Goal: Task Accomplishment & Management: Use online tool/utility

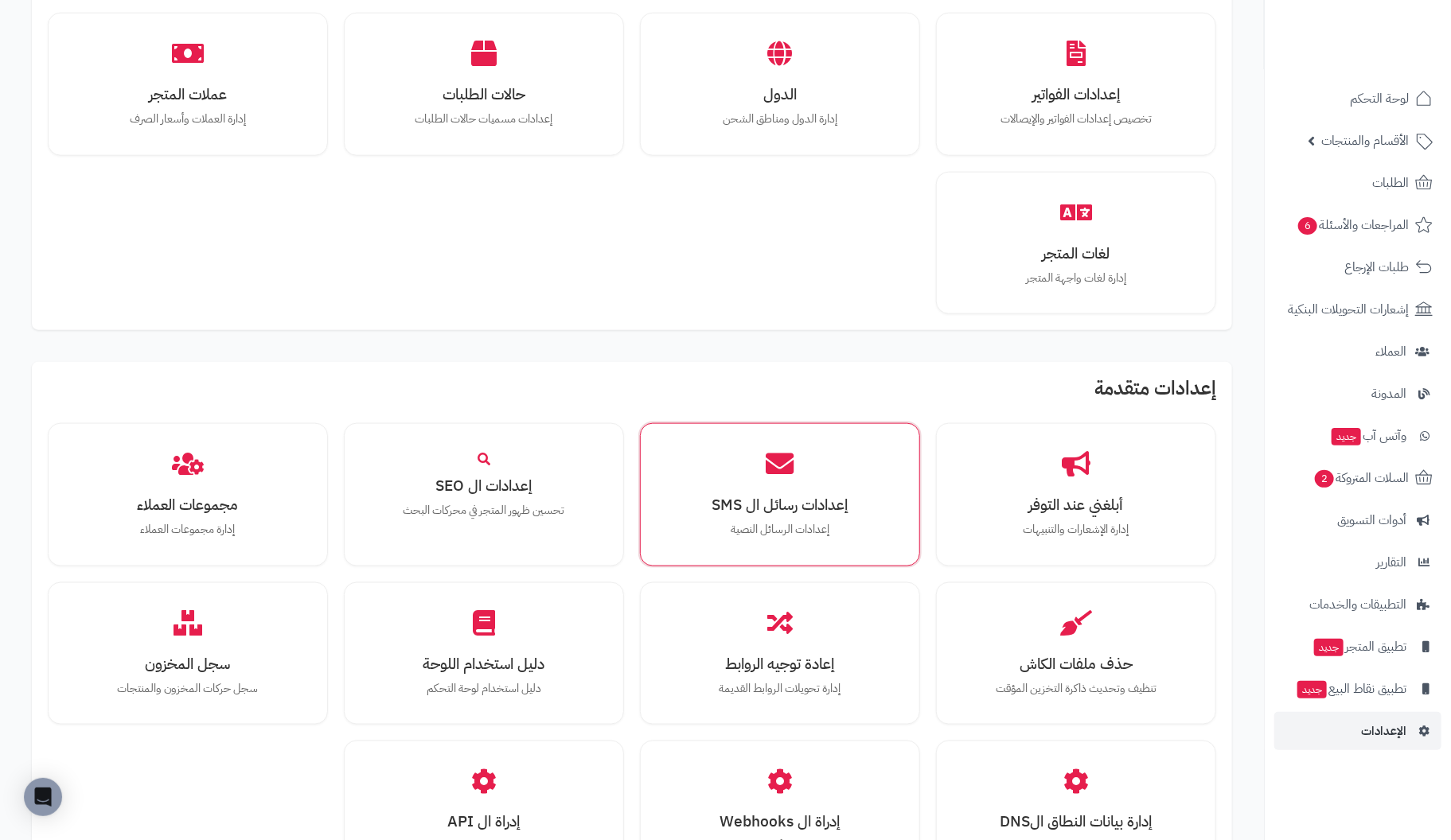
scroll to position [1113, 0]
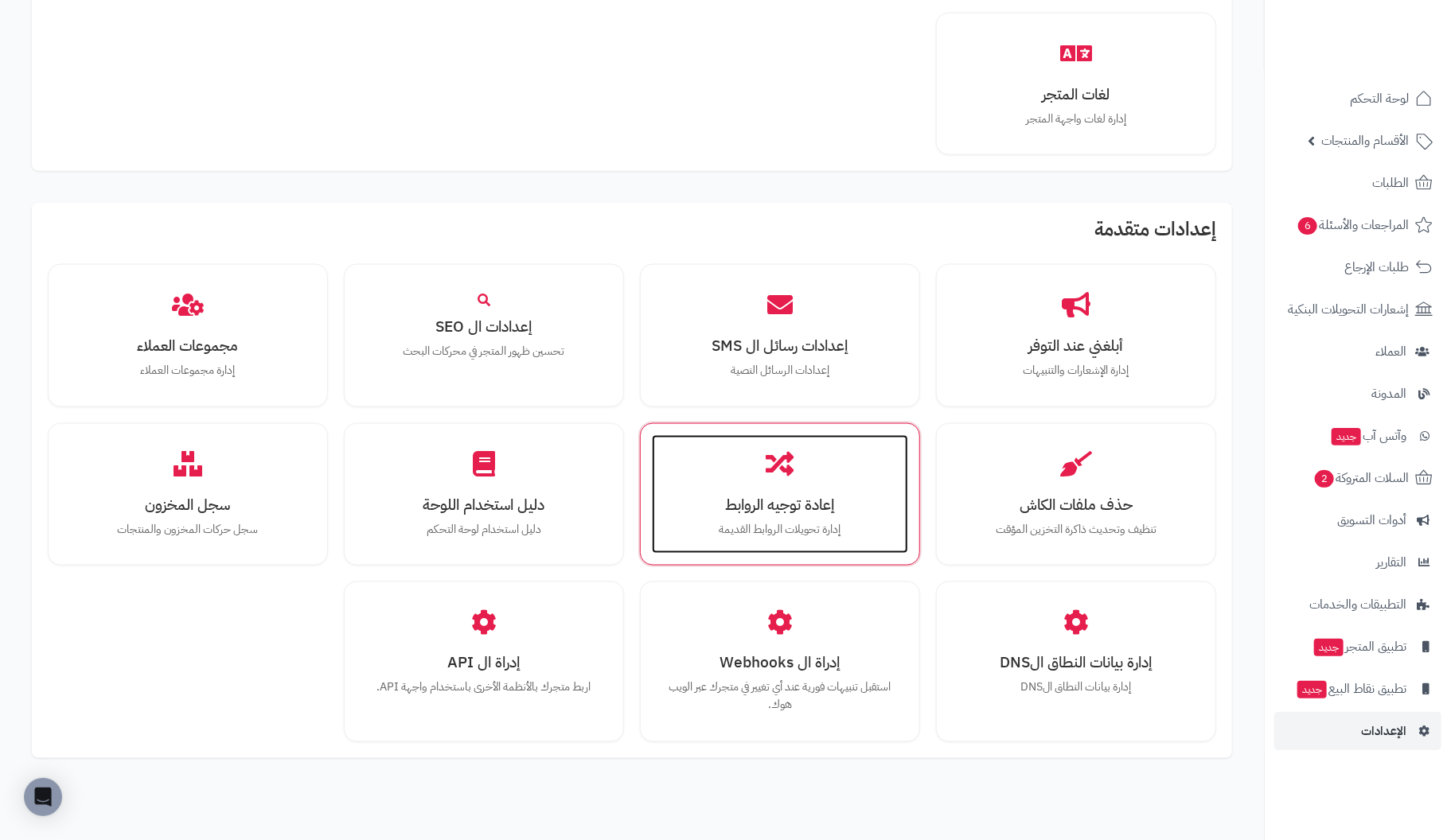
click at [776, 452] on icon at bounding box center [779, 464] width 27 height 27
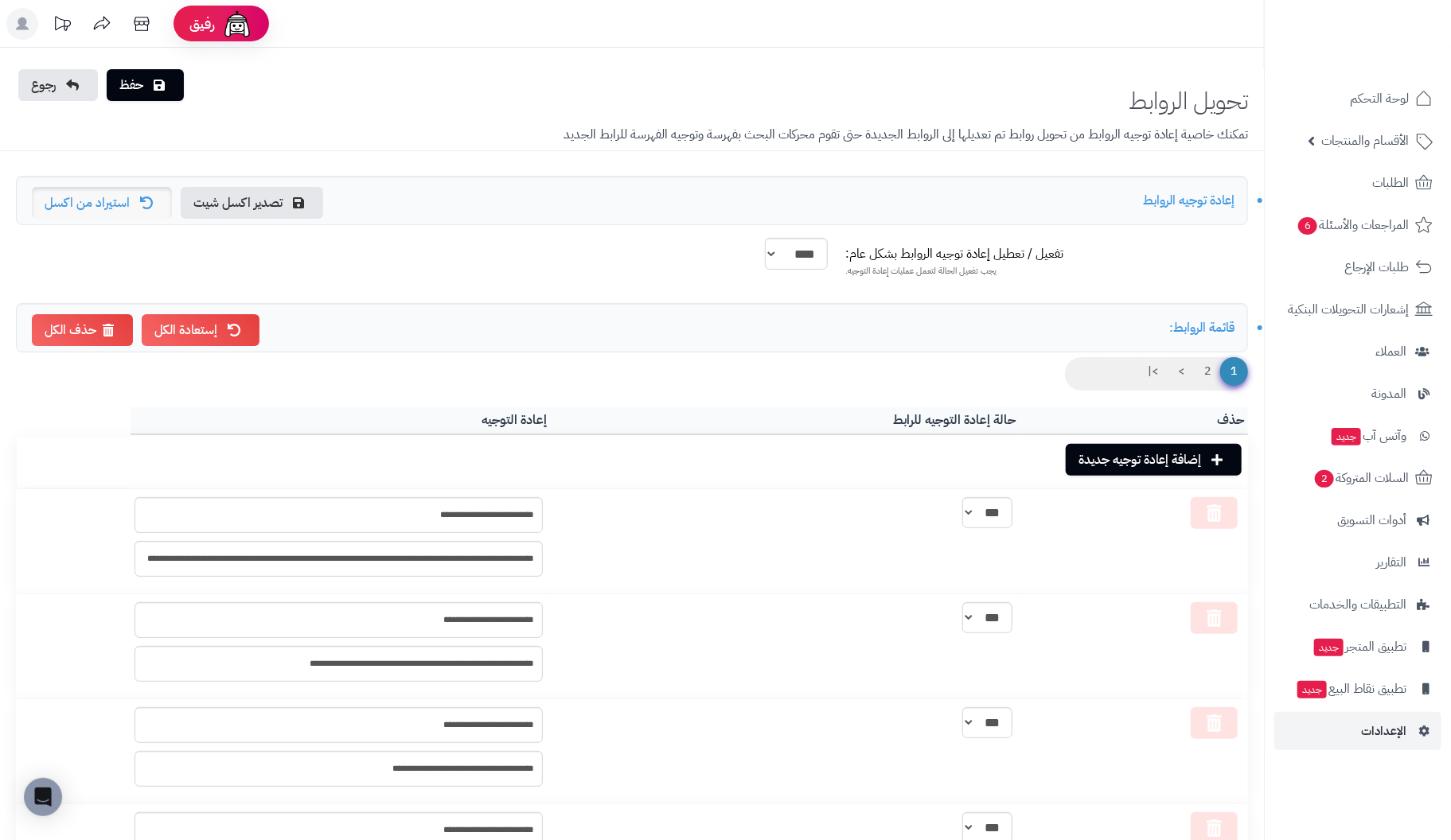
click at [120, 199] on link "استيراد من اكسل" at bounding box center [101, 203] width 140 height 31
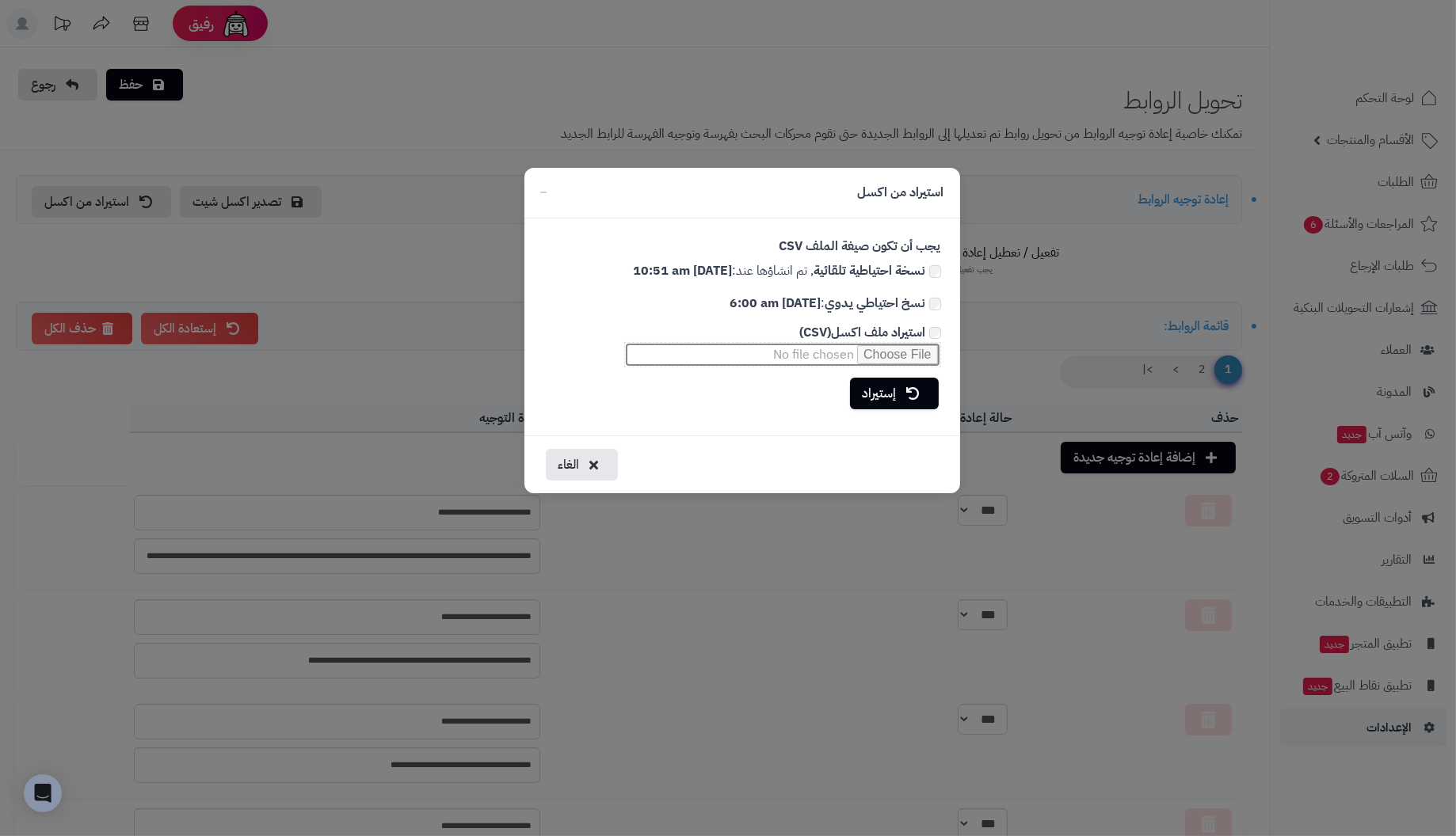
click at [890, 356] on input "استيراد ملف اكسل(CSV)" at bounding box center [783, 355] width 317 height 25
type input "**********"
click at [875, 393] on link "إستيراد" at bounding box center [894, 392] width 89 height 31
click at [838, 399] on link "سيتم إعادة تغيير جميع الروابط الحالية?" at bounding box center [833, 393] width 211 height 31
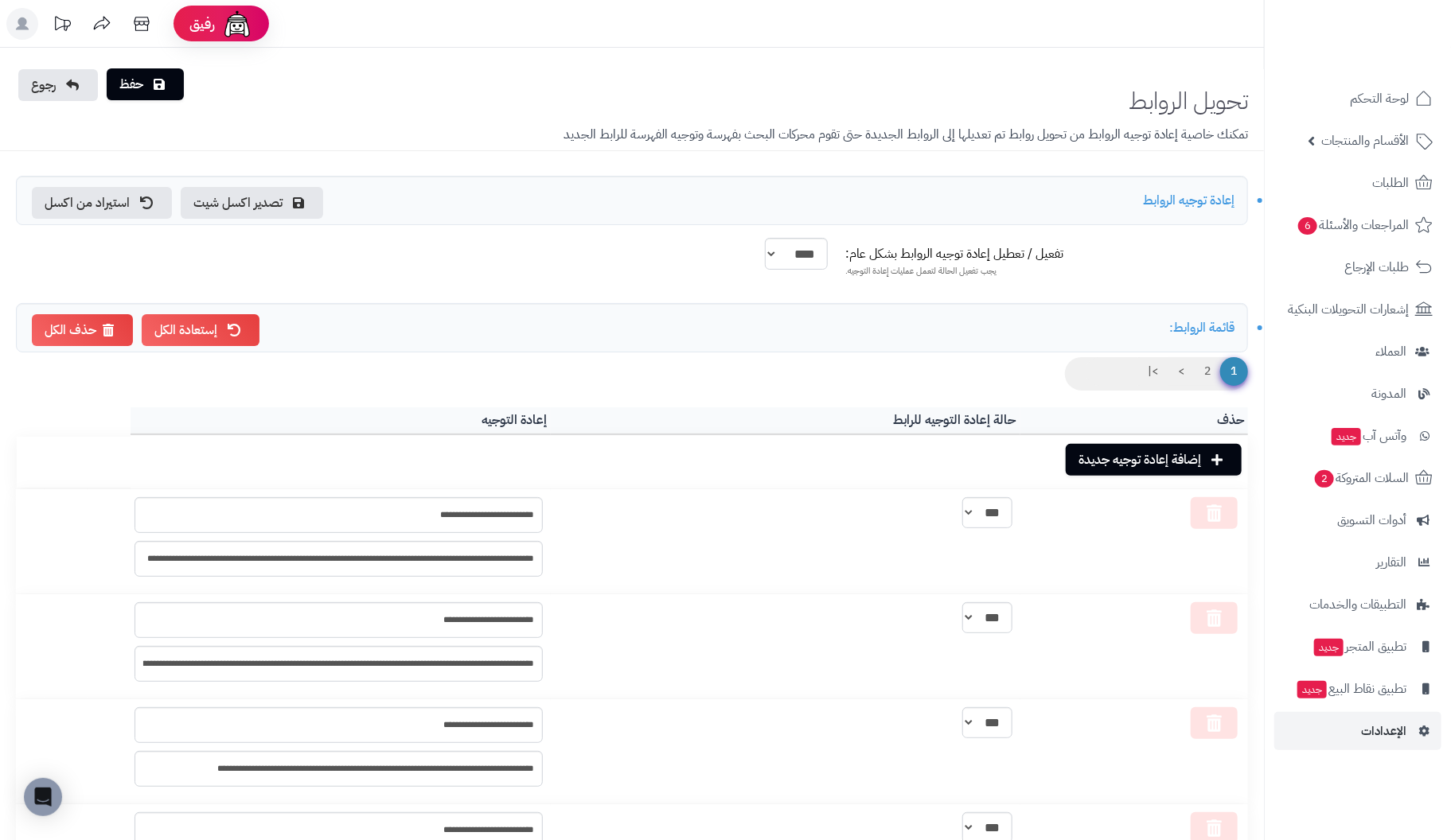
click at [133, 78] on link "حفظ" at bounding box center [145, 84] width 77 height 31
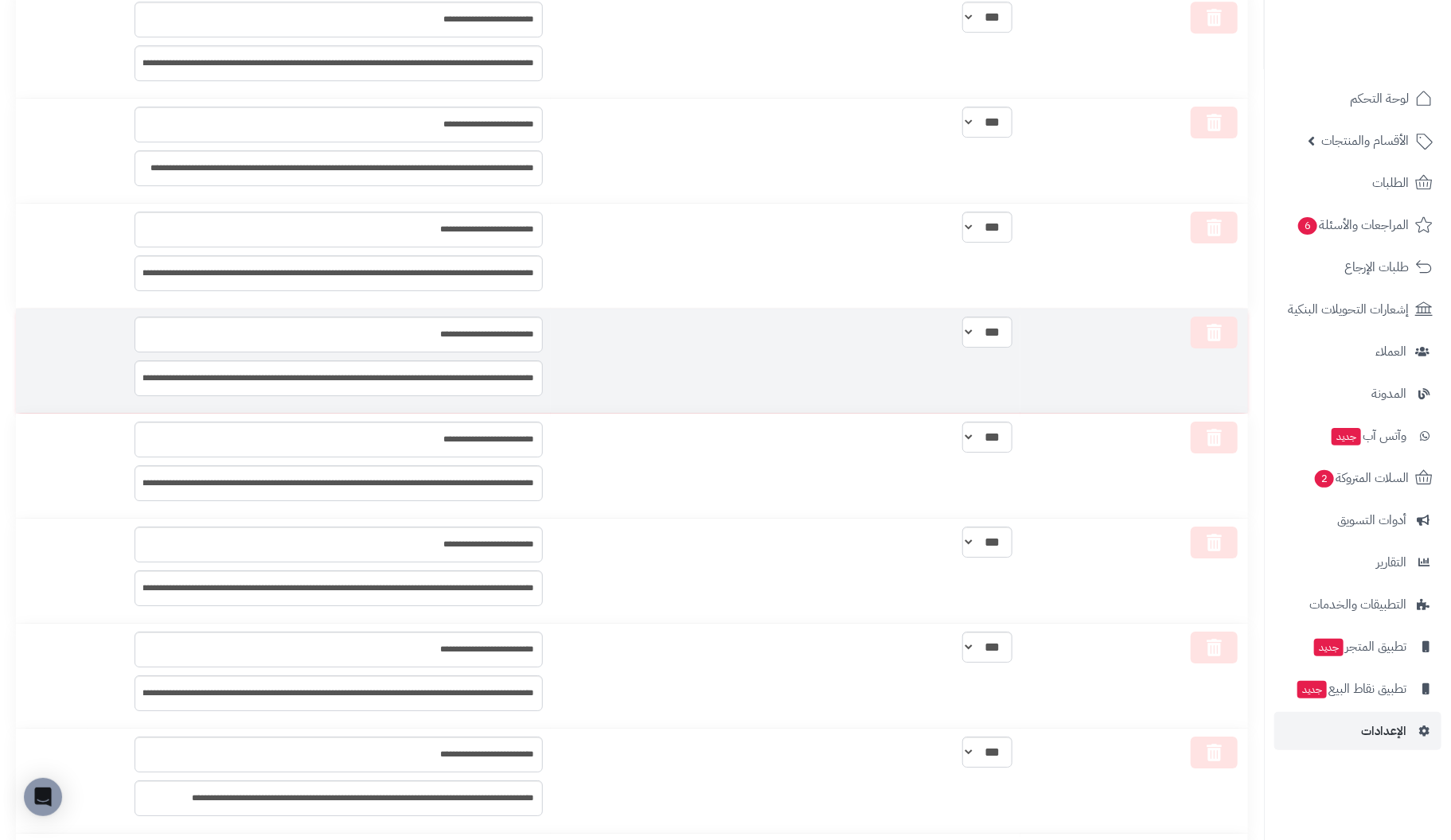
scroll to position [10332, 0]
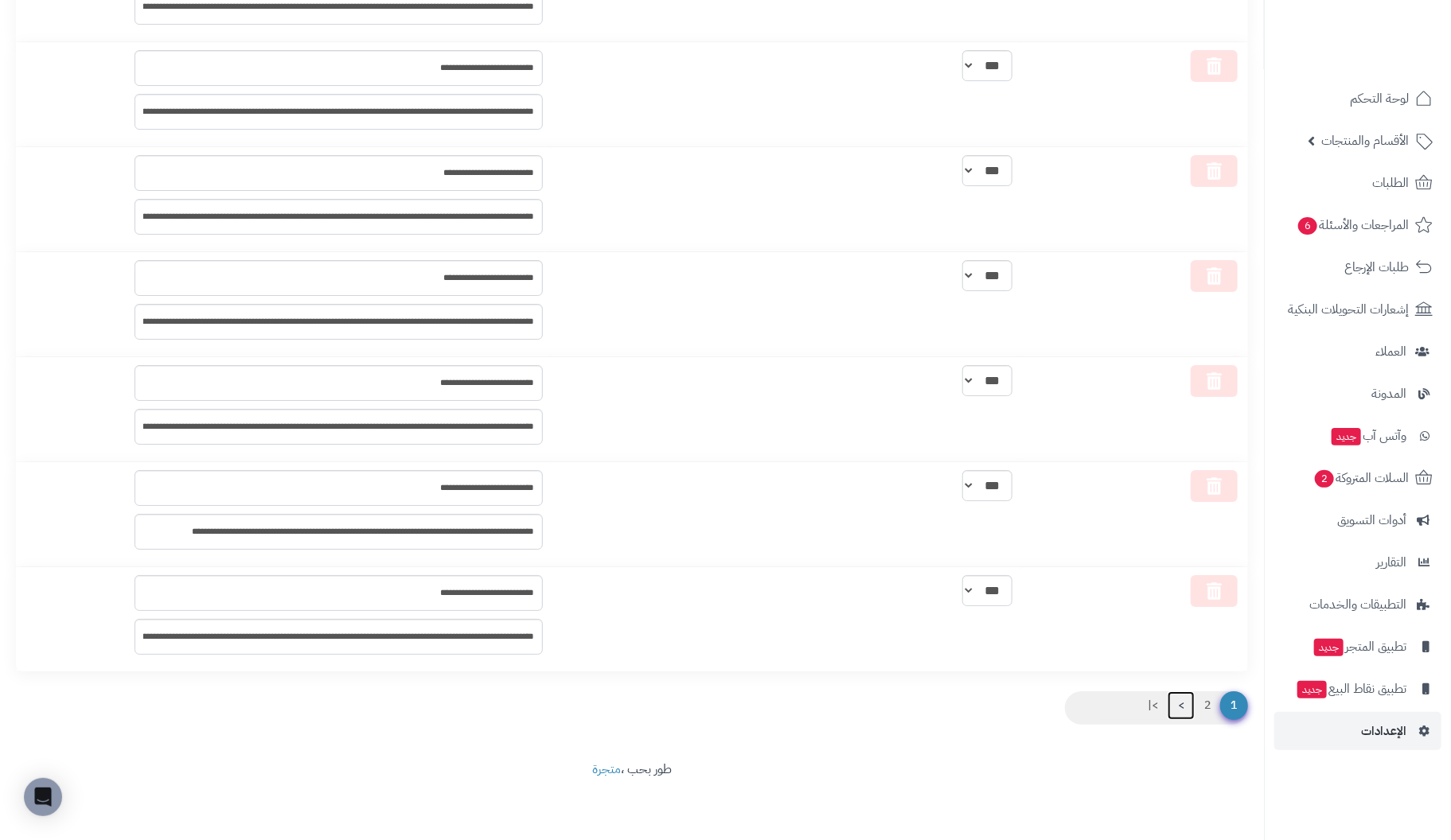
click at [1181, 700] on link ">" at bounding box center [1181, 706] width 27 height 28
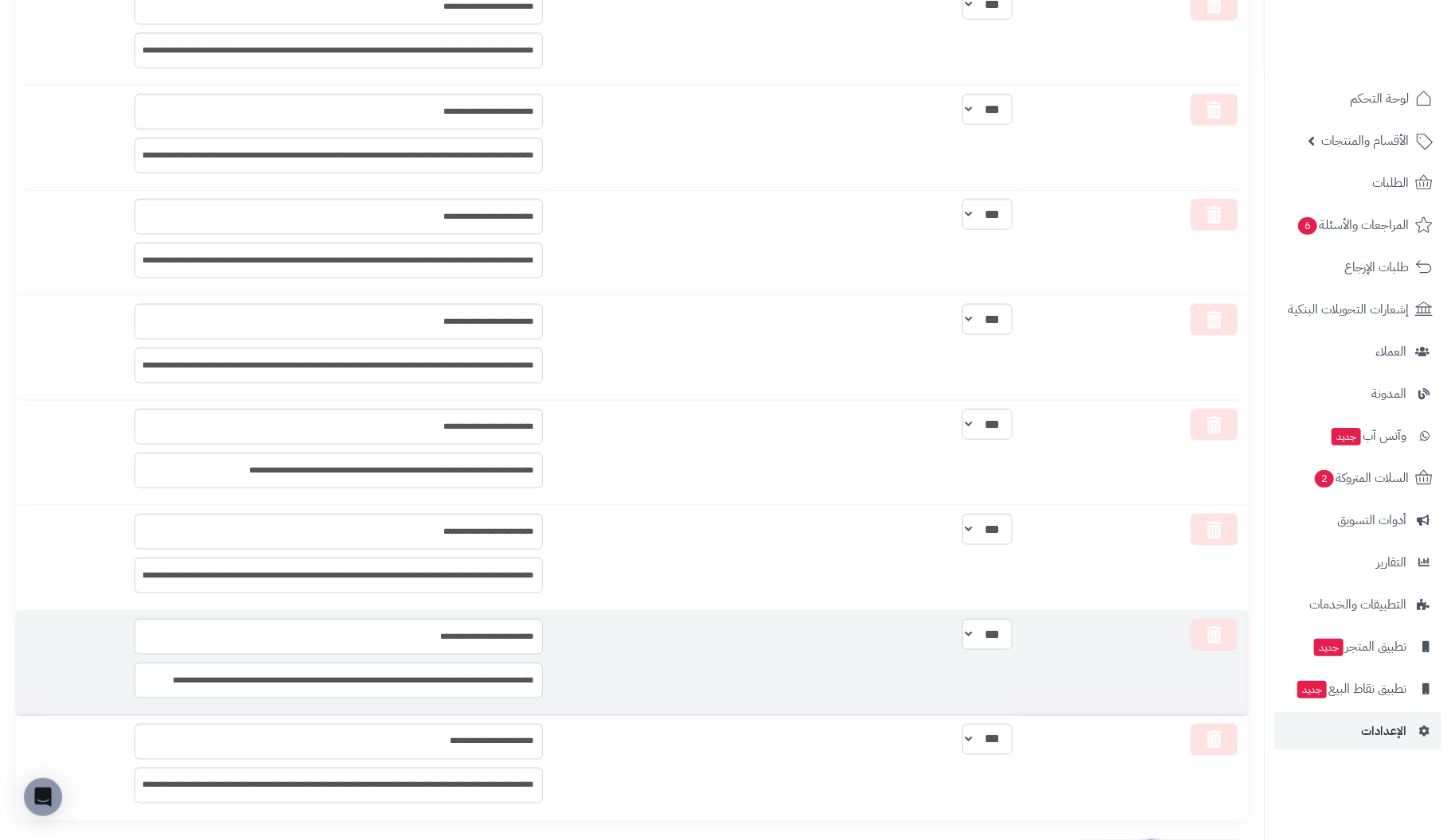
scroll to position [1182, 0]
